Goal: Book appointment/travel/reservation

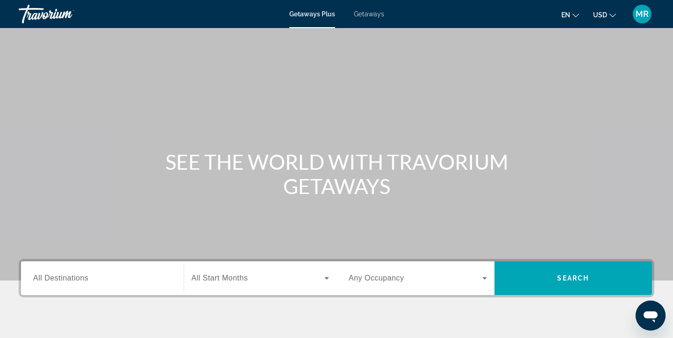
click at [365, 14] on span "Getaways" at bounding box center [369, 13] width 30 height 7
click at [123, 280] on input "Destination All Destinations" at bounding box center [102, 278] width 138 height 11
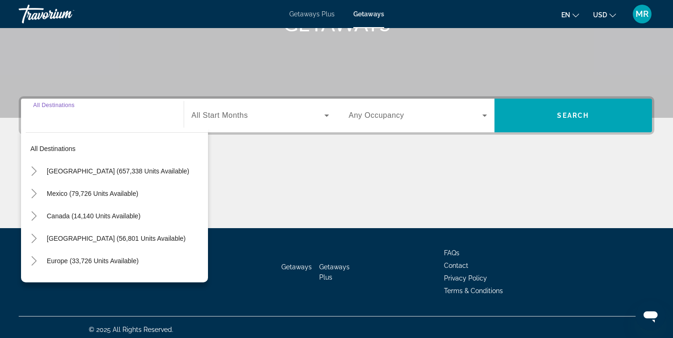
scroll to position [167, 0]
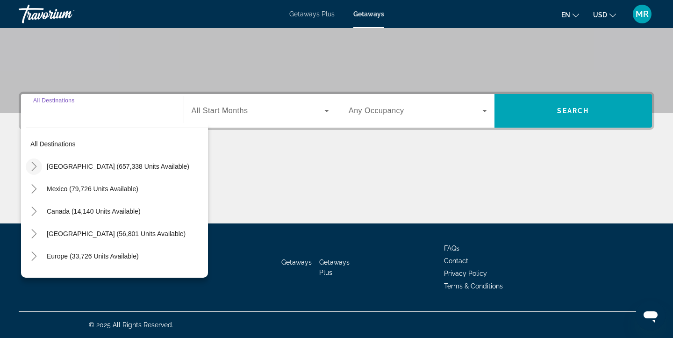
click at [31, 166] on icon "Toggle United States (657,338 units available)" at bounding box center [33, 166] width 9 height 9
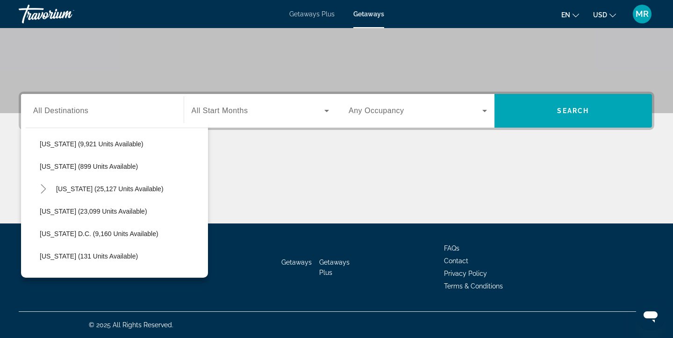
scroll to position [925, 0]
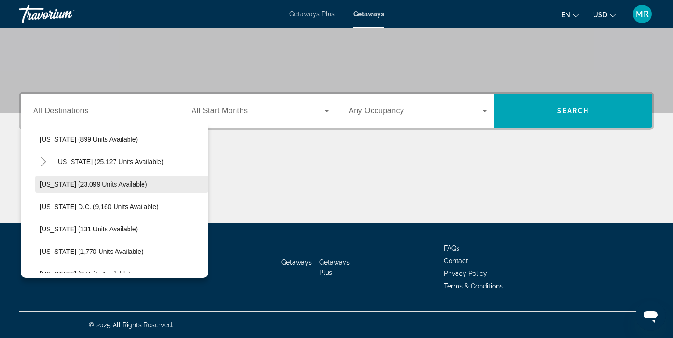
click at [54, 184] on span "[US_STATE] (23,099 units available)" at bounding box center [94, 184] width 108 height 7
type input "**********"
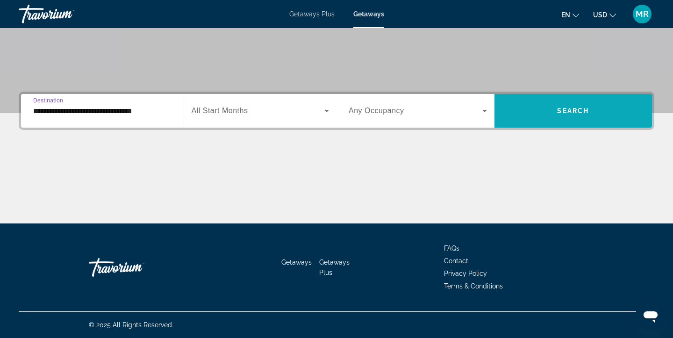
click at [583, 112] on span "Search" at bounding box center [573, 110] width 32 height 7
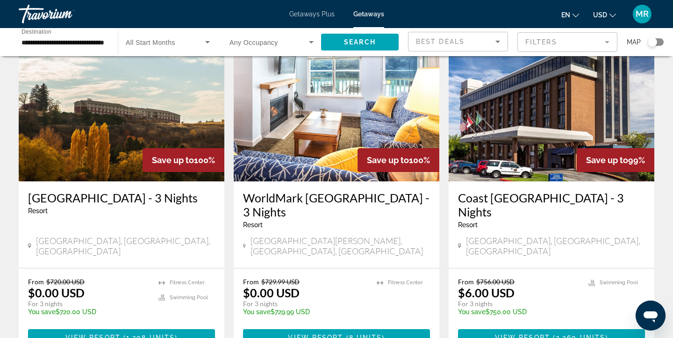
scroll to position [1190, 0]
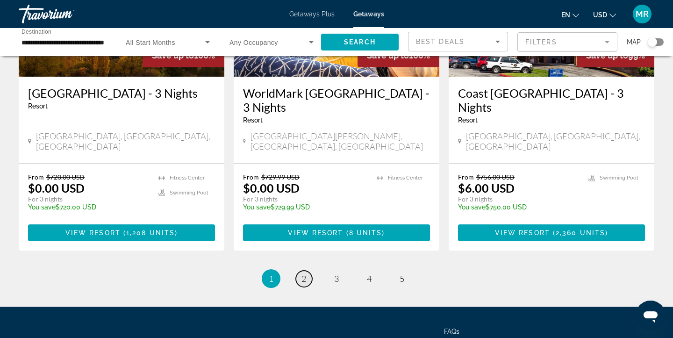
click at [303, 274] on span "2" at bounding box center [304, 279] width 5 height 10
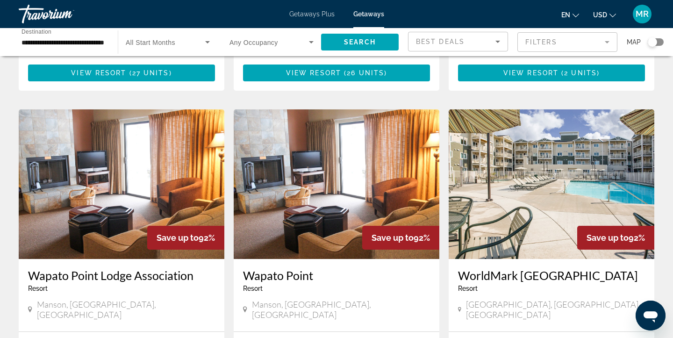
scroll to position [1176, 0]
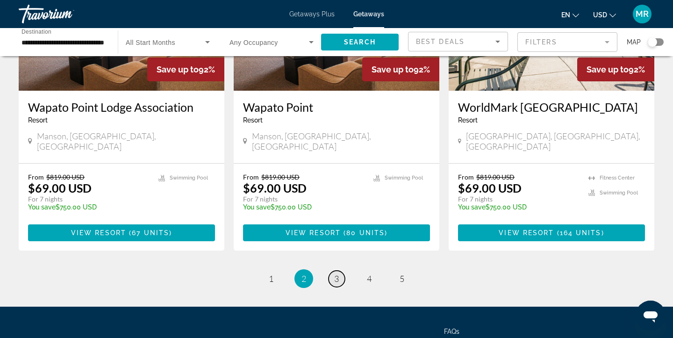
click at [336, 274] on span "3" at bounding box center [336, 279] width 5 height 10
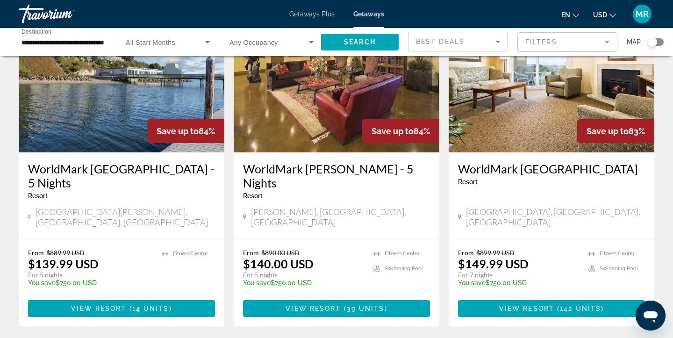
scroll to position [1175, 0]
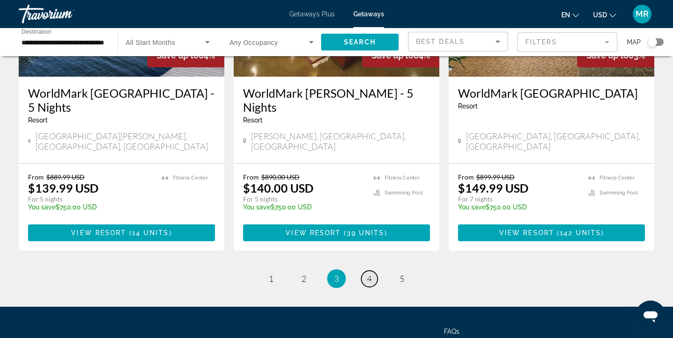
click at [368, 274] on span "4" at bounding box center [369, 279] width 5 height 10
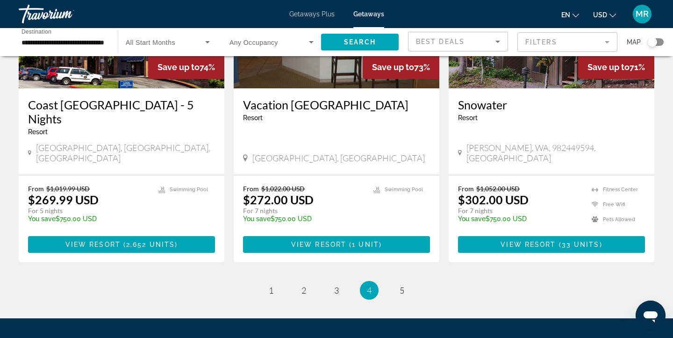
scroll to position [1181, 0]
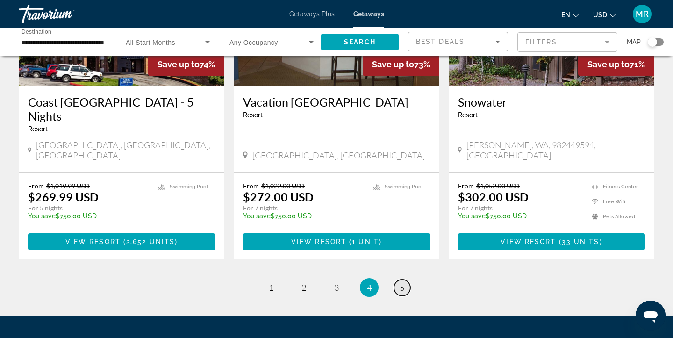
click at [402, 282] on span "5" at bounding box center [402, 287] width 5 height 10
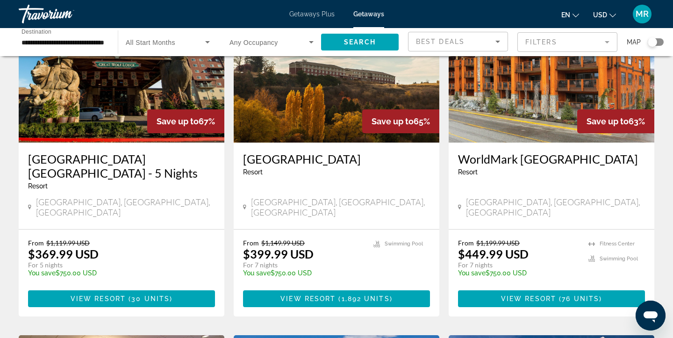
scroll to position [770, 0]
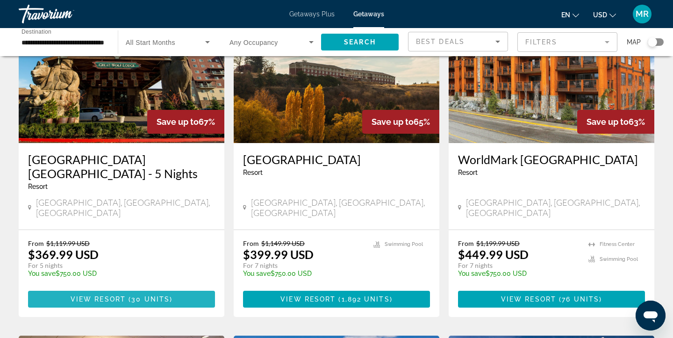
click at [196, 288] on span "Main content" at bounding box center [121, 299] width 187 height 22
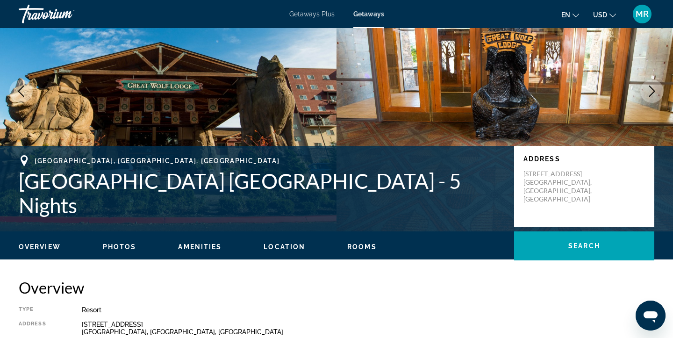
scroll to position [304, 0]
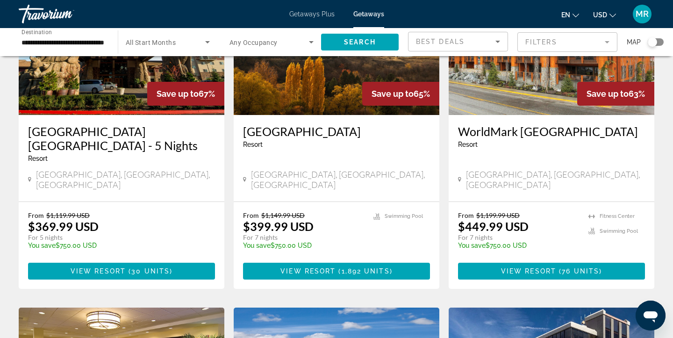
scroll to position [799, 0]
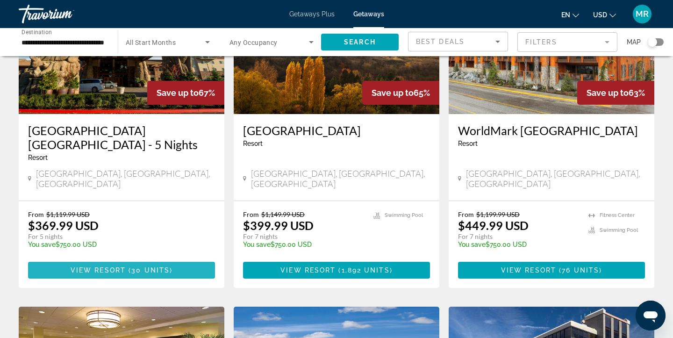
click at [184, 259] on span "Main content" at bounding box center [121, 270] width 187 height 22
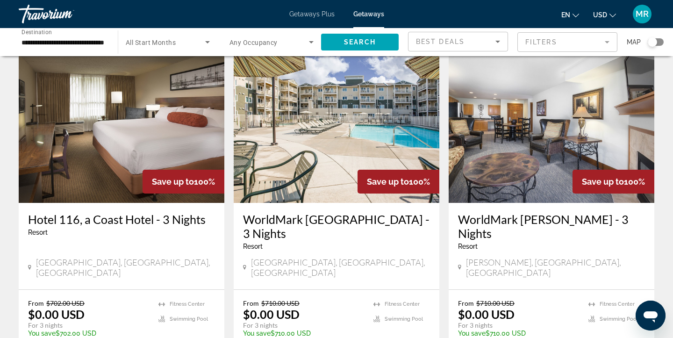
scroll to position [732, 0]
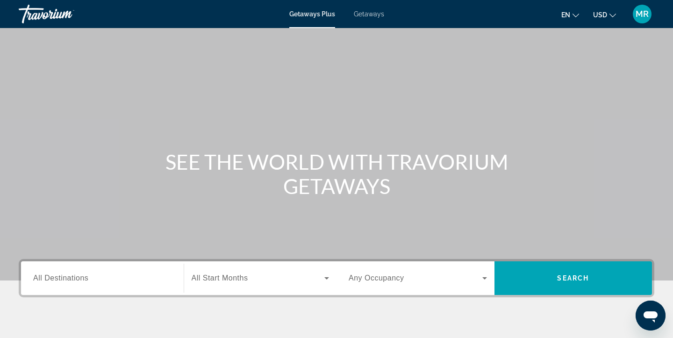
click at [101, 284] on div "Search widget" at bounding box center [102, 278] width 138 height 27
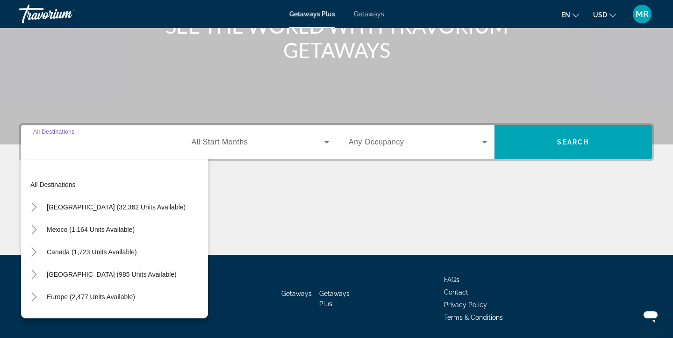
scroll to position [167, 0]
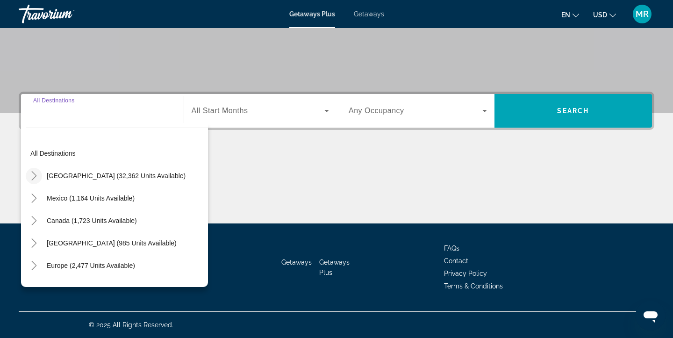
click at [35, 174] on icon "Toggle United States (32,362 units available)" at bounding box center [33, 175] width 9 height 9
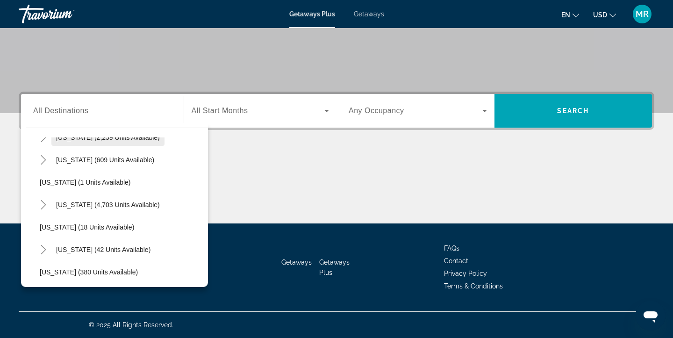
scroll to position [188, 0]
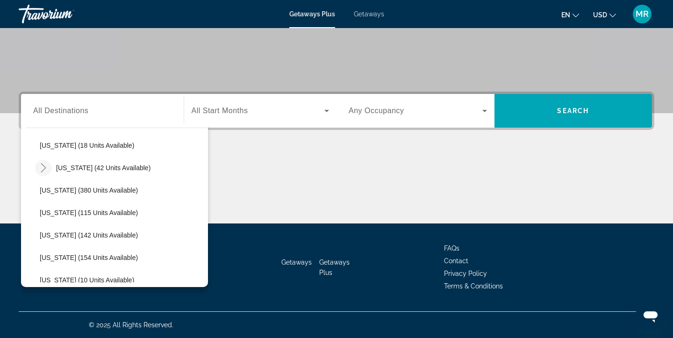
click at [47, 166] on icon "Toggle Hawaii (42 units available)" at bounding box center [43, 167] width 9 height 9
click at [58, 167] on span "[US_STATE] (42 units available)" at bounding box center [103, 167] width 94 height 7
type input "**********"
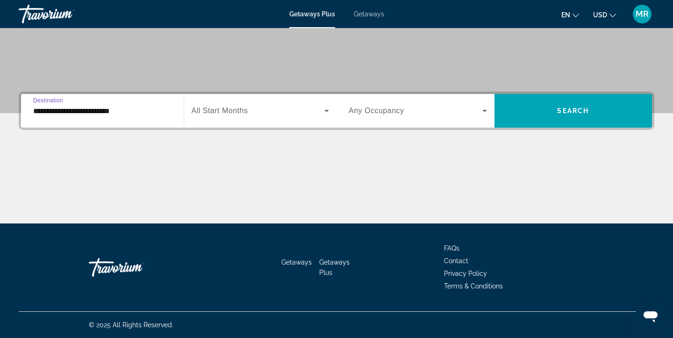
click at [322, 109] on icon "Search widget" at bounding box center [326, 110] width 11 height 11
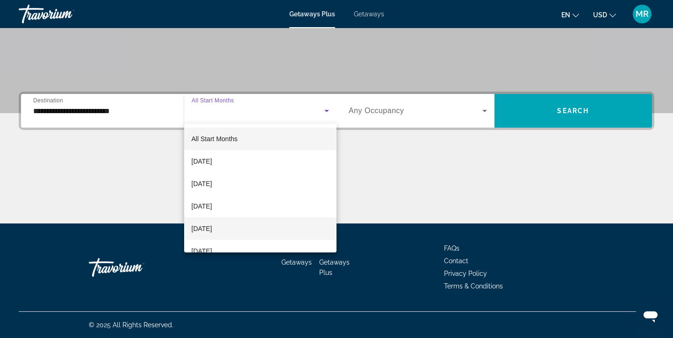
click at [261, 221] on mat-option "[DATE]" at bounding box center [260, 228] width 153 height 22
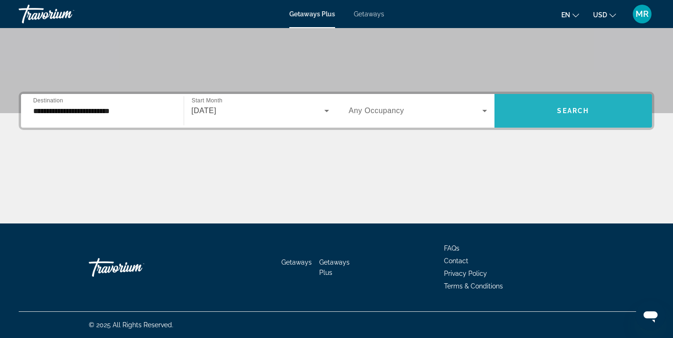
click at [598, 107] on span "Search widget" at bounding box center [574, 111] width 158 height 22
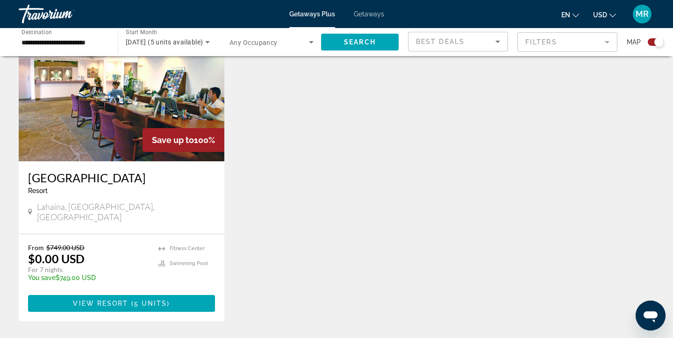
scroll to position [359, 0]
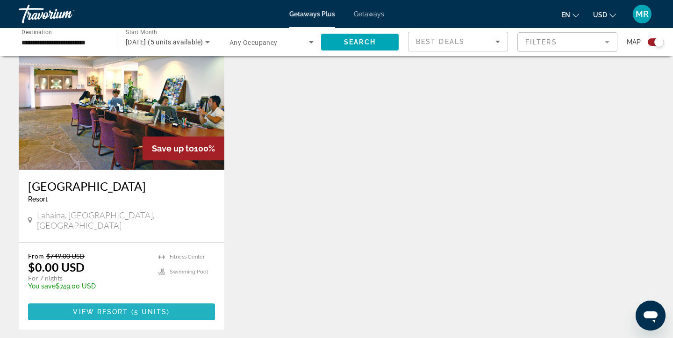
click at [168, 308] on span "( 5 units )" at bounding box center [150, 311] width 42 height 7
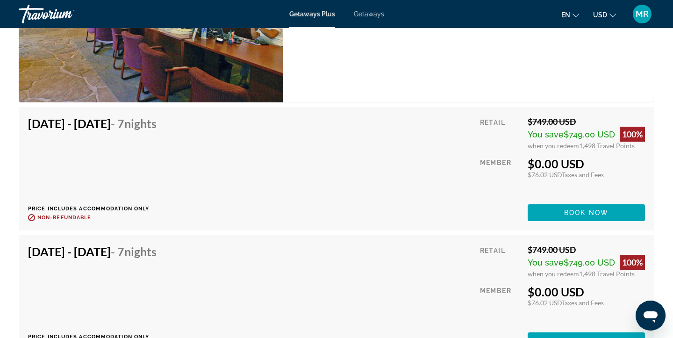
scroll to position [1702, 0]
